Goal: Transaction & Acquisition: Download file/media

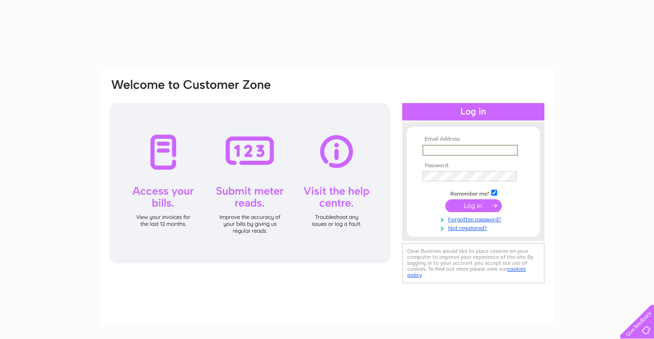
click at [437, 150] on input "text" at bounding box center [469, 150] width 95 height 11
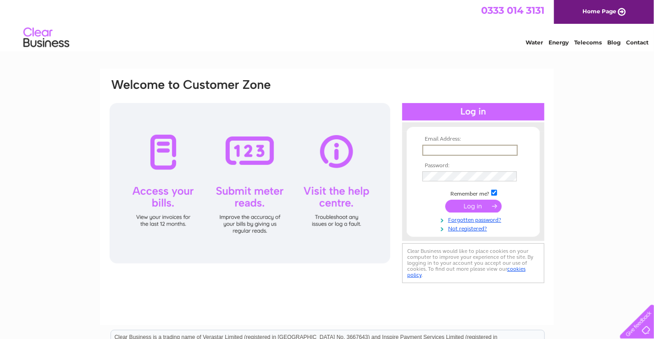
type input "finance@tnbearlyyears.org"
click at [445, 200] on input "submit" at bounding box center [473, 206] width 56 height 13
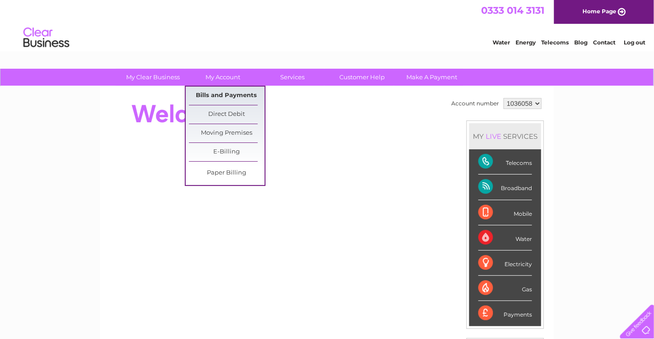
click at [222, 96] on link "Bills and Payments" at bounding box center [227, 96] width 76 height 18
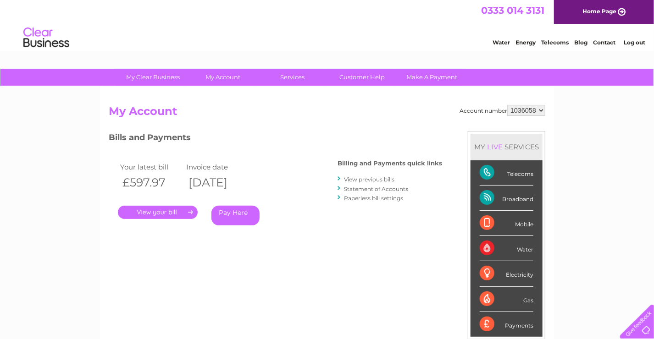
click at [167, 214] on link "." at bounding box center [158, 212] width 80 height 13
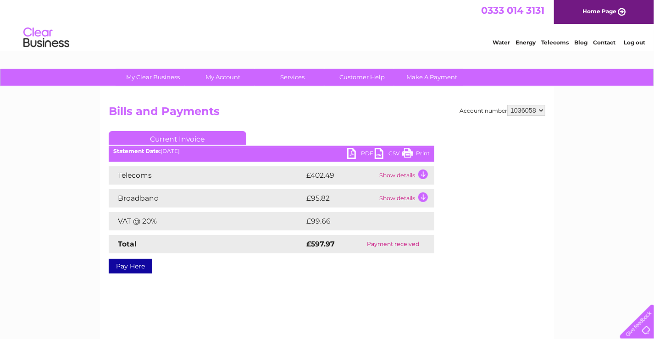
click at [364, 150] on link "PDF" at bounding box center [361, 154] width 28 height 13
